Goal: Find specific page/section: Find specific page/section

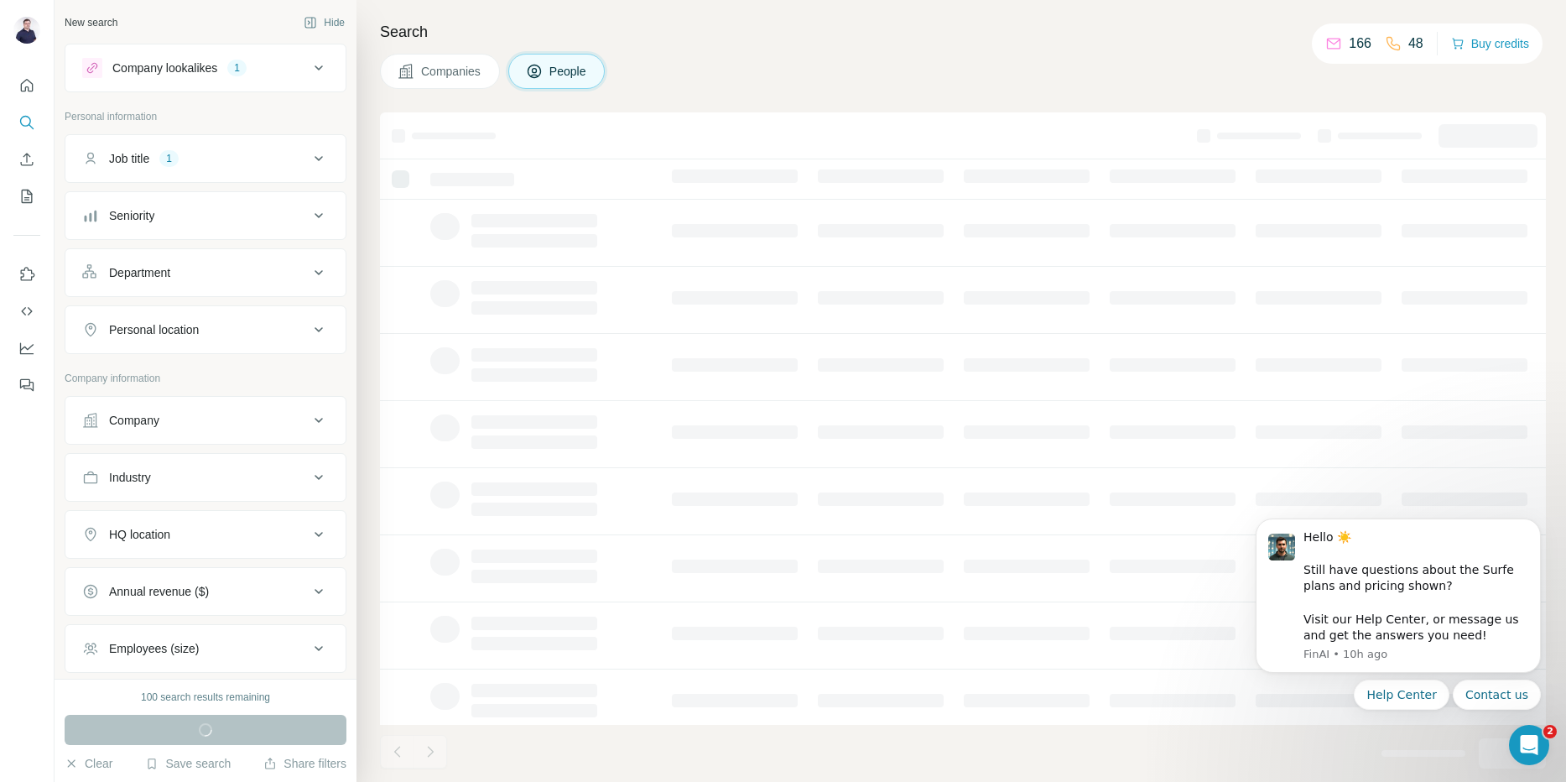
click at [977, 91] on div "Search Companies People" at bounding box center [962, 391] width 1210 height 782
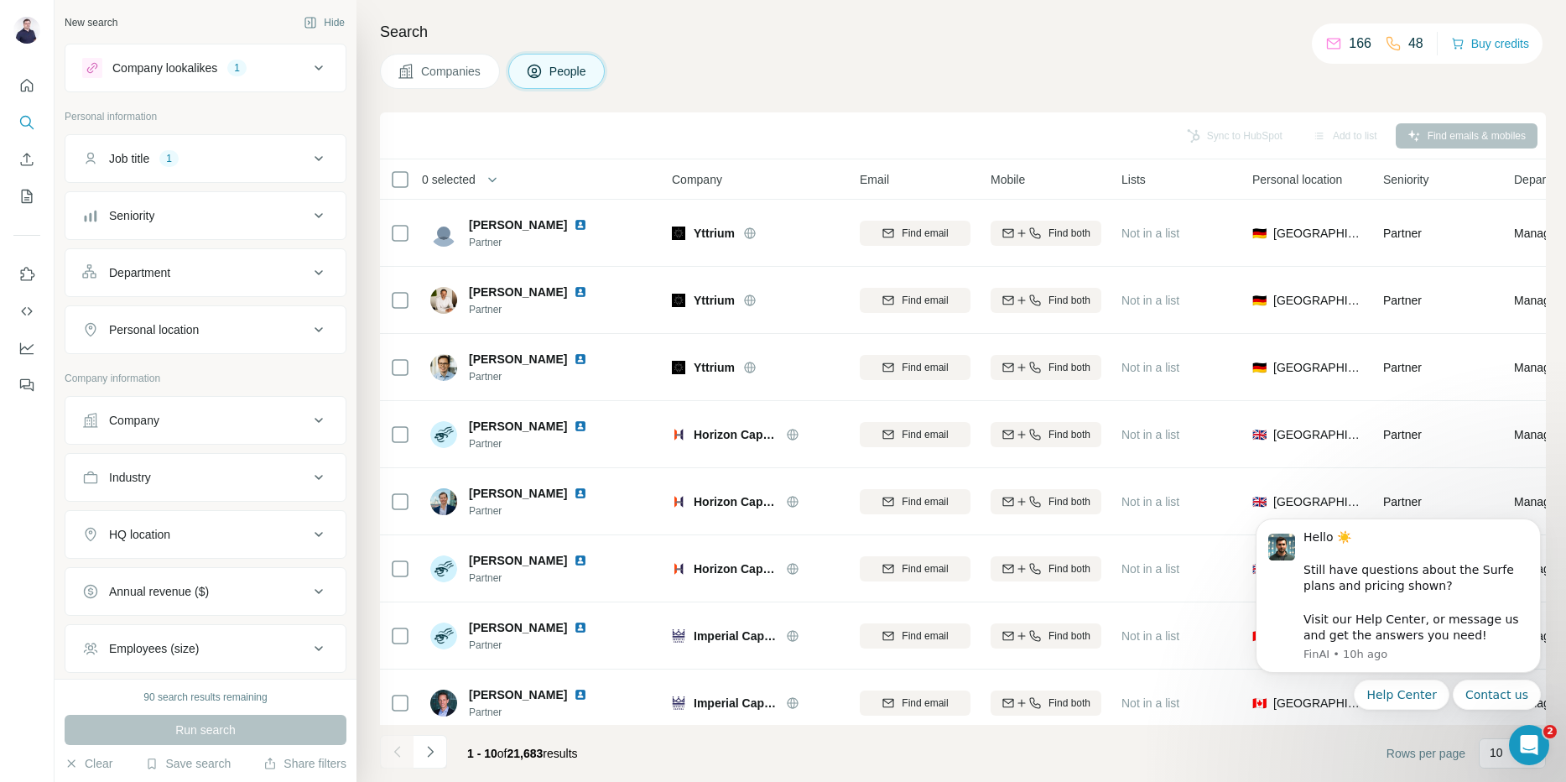
click at [309, 425] on icon at bounding box center [319, 420] width 20 height 20
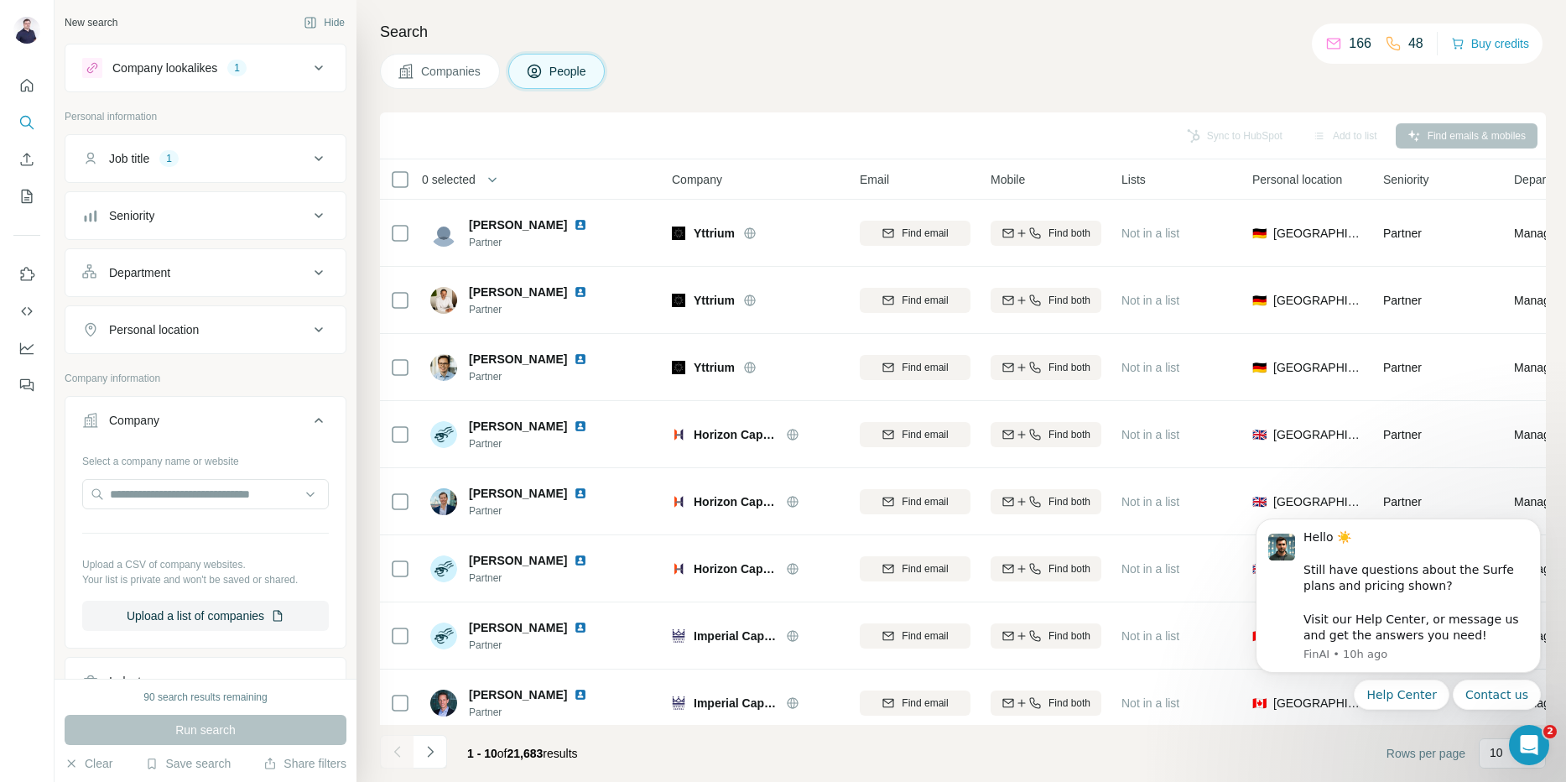
click at [309, 425] on icon at bounding box center [319, 420] width 20 height 20
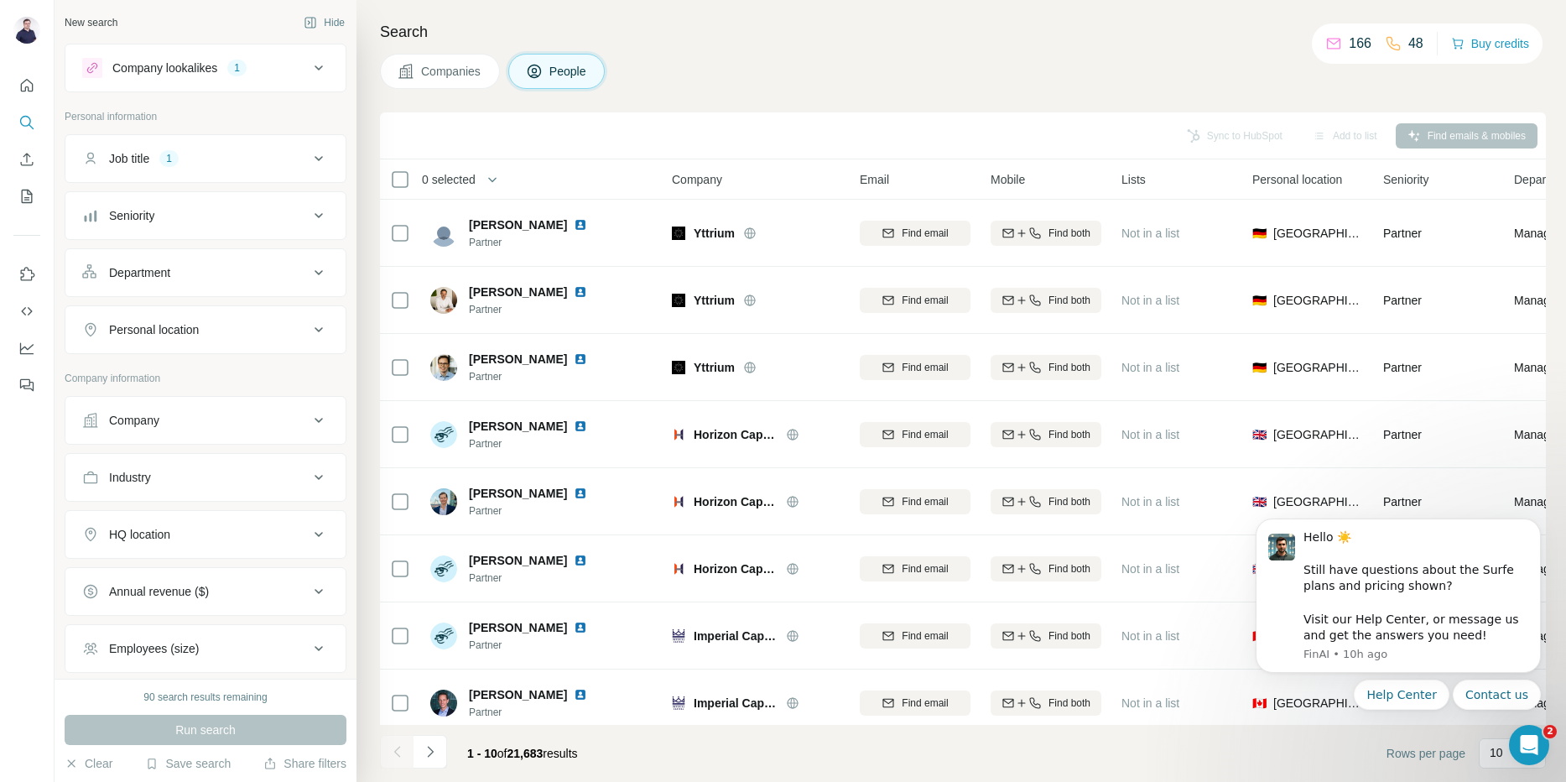
click at [315, 66] on icon at bounding box center [319, 67] width 8 height 5
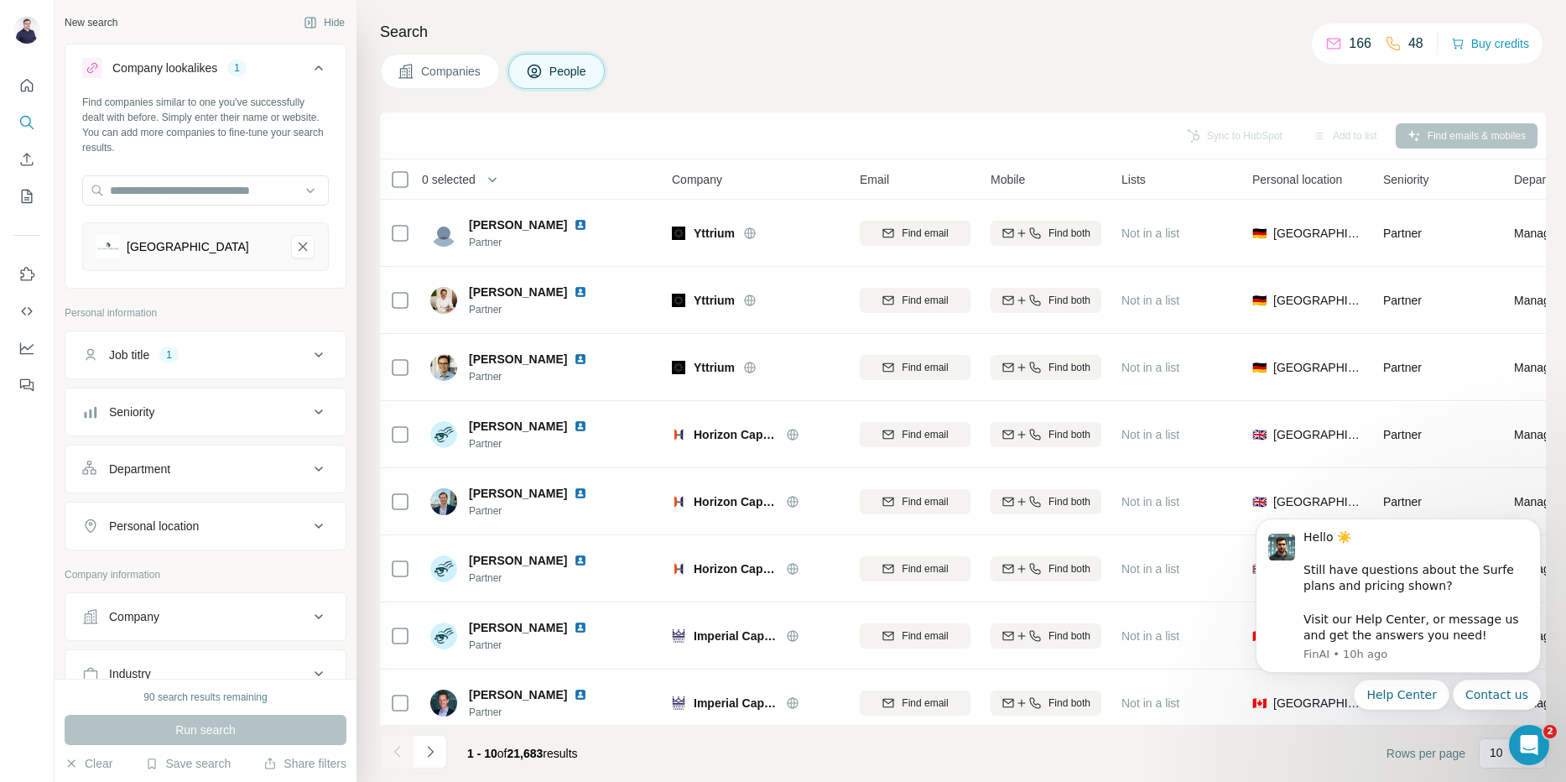
click at [309, 66] on icon at bounding box center [319, 68] width 20 height 20
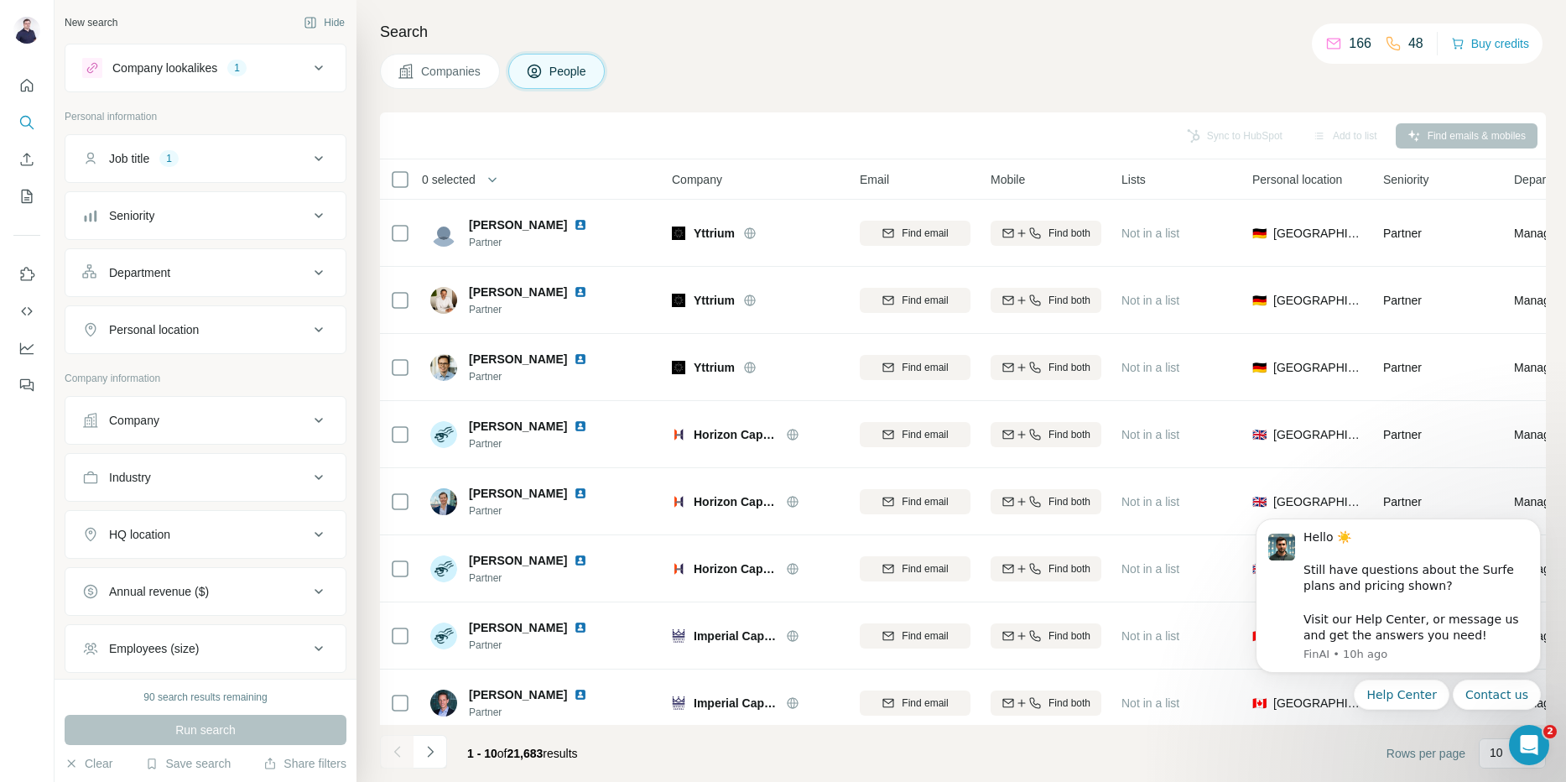
click at [309, 65] on icon at bounding box center [319, 68] width 20 height 20
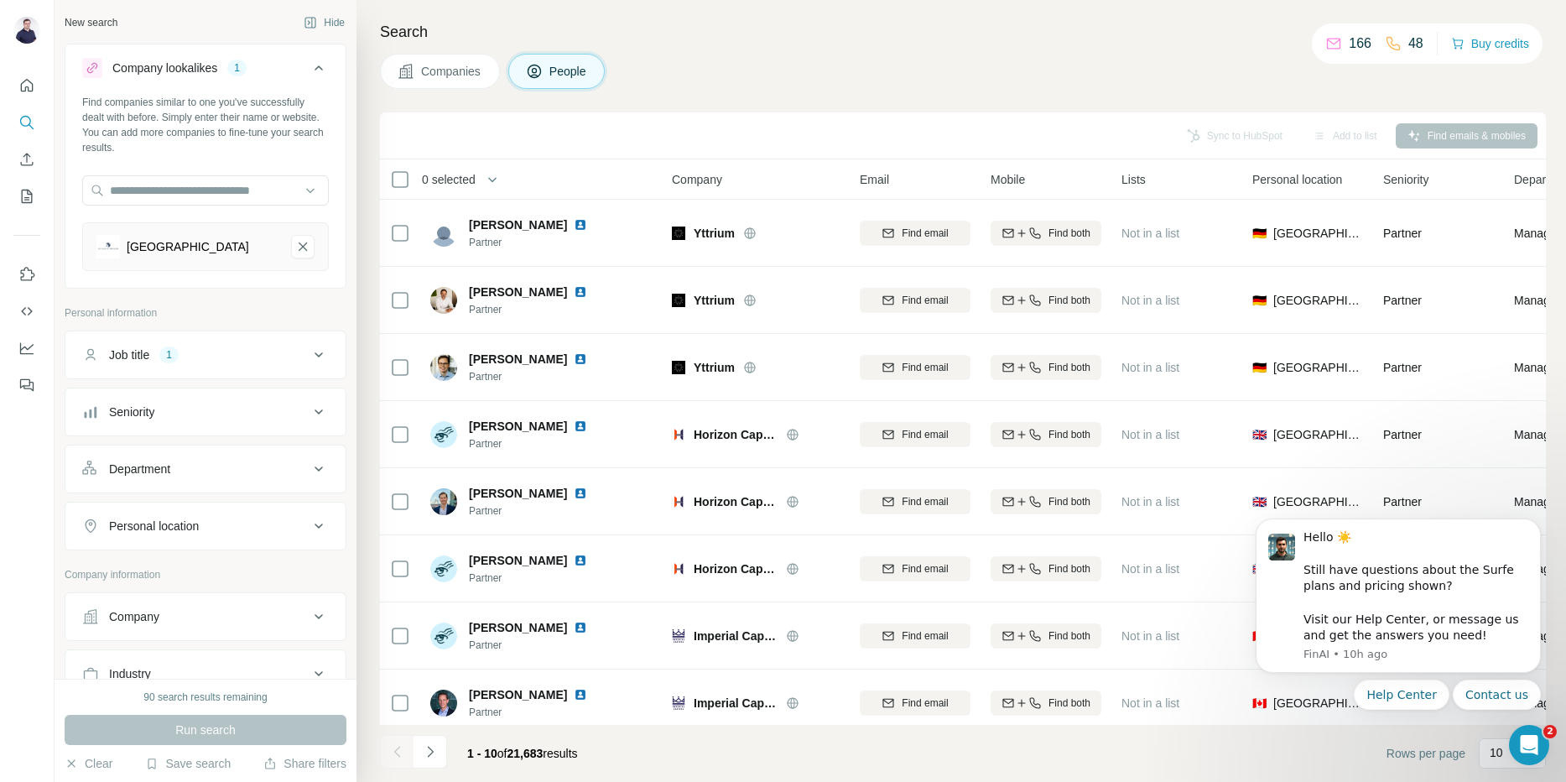
click at [309, 65] on icon at bounding box center [319, 68] width 20 height 20
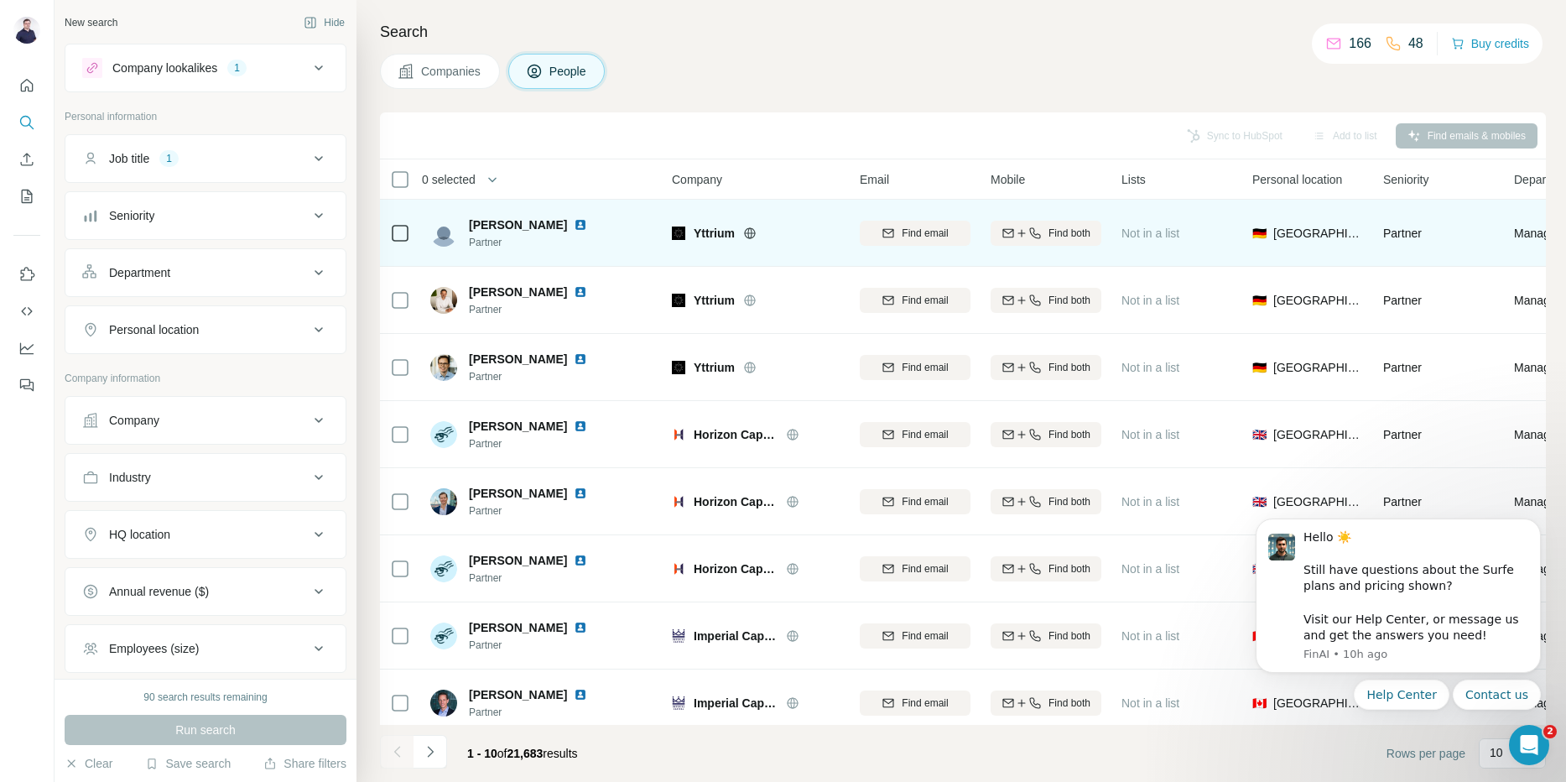
click at [574, 222] on img at bounding box center [580, 224] width 13 height 13
